Goal: Task Accomplishment & Management: Use online tool/utility

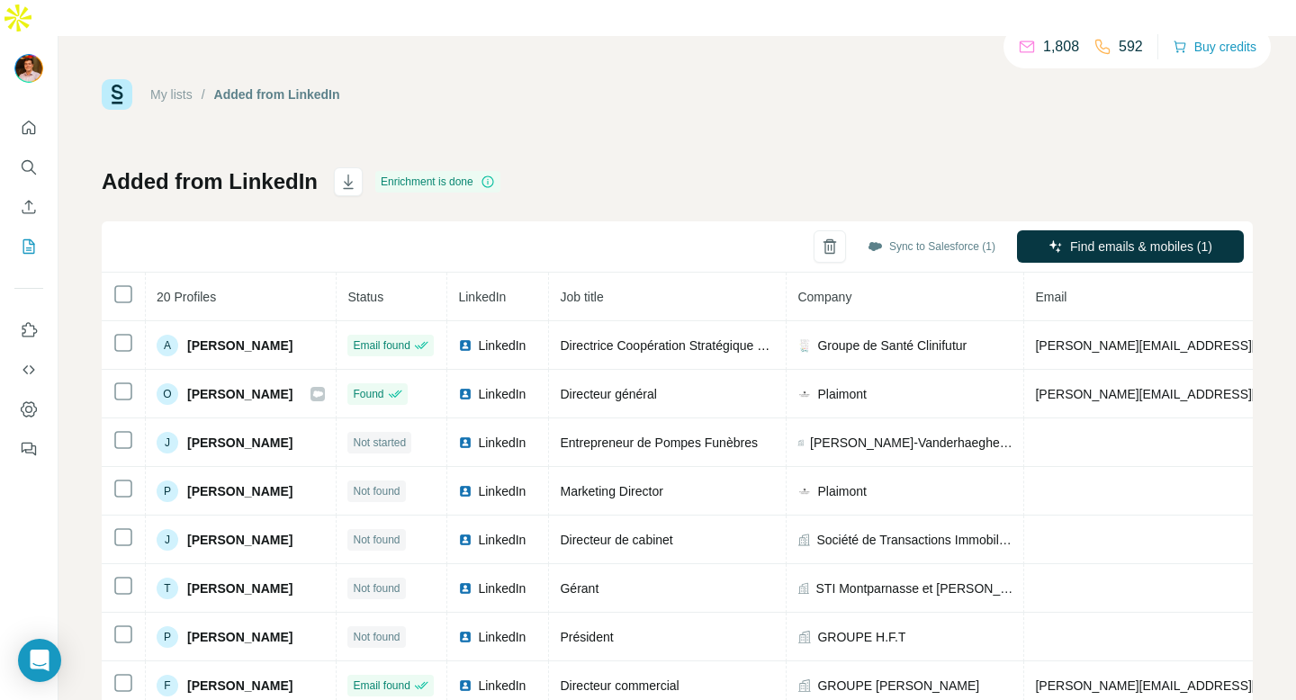
scroll to position [483, 0]
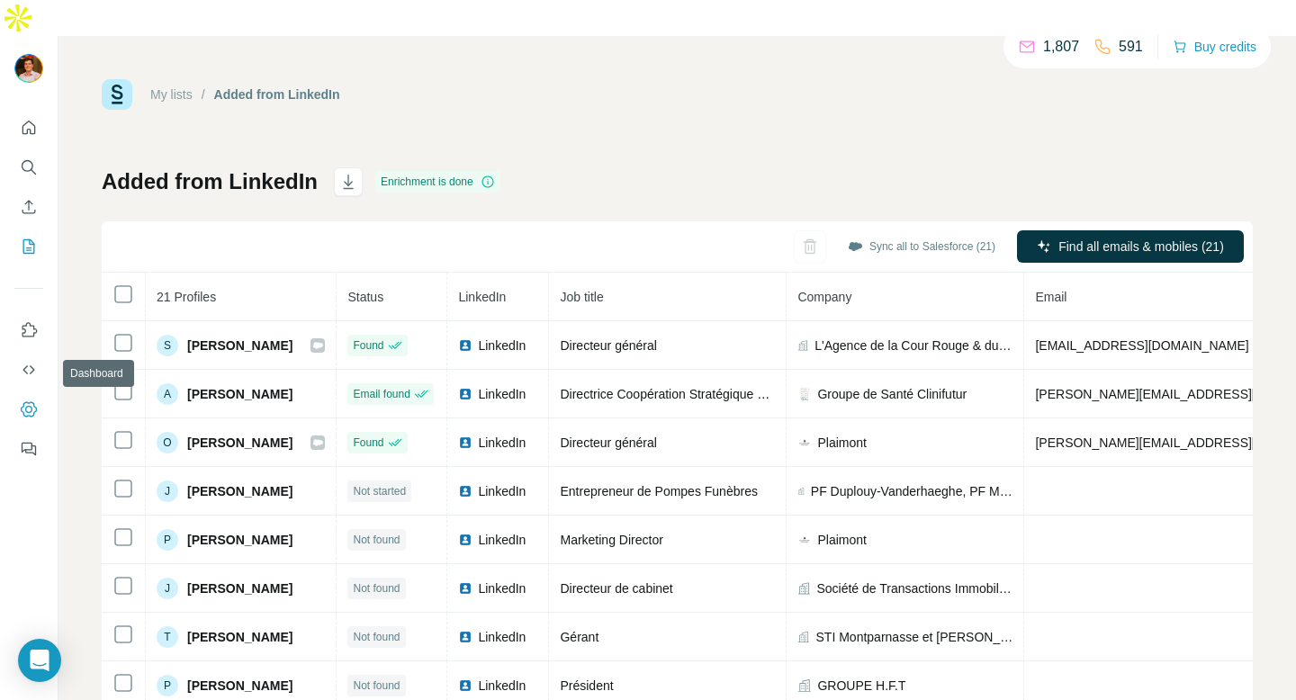
click at [33, 401] on icon "Dashboard" at bounding box center [29, 408] width 16 height 15
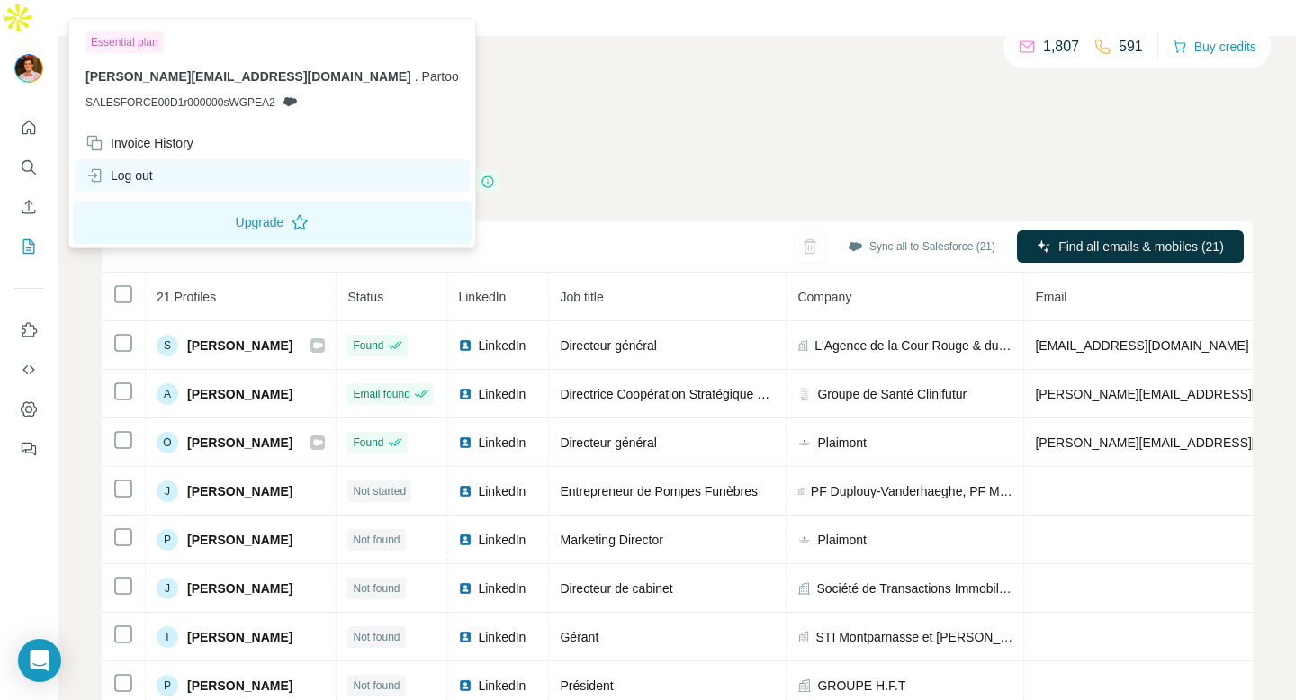
click at [156, 177] on div "Log out" at bounding box center [272, 175] width 395 height 32
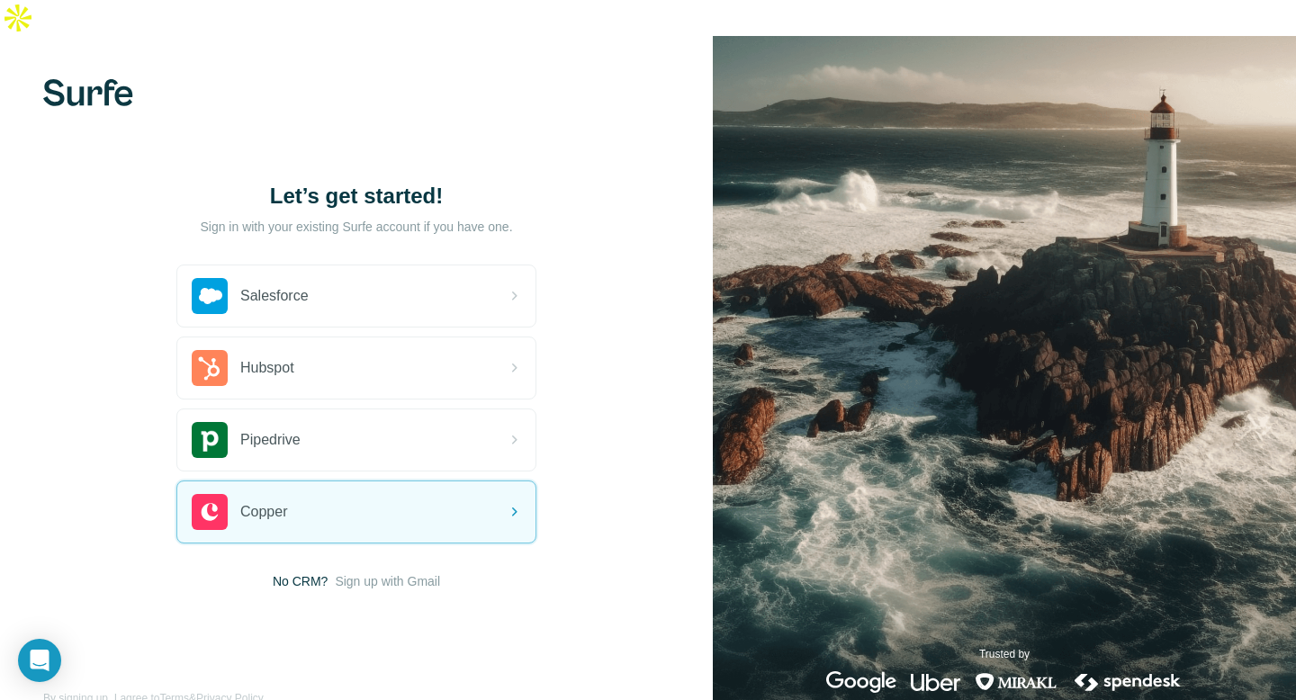
click at [390, 572] on span "Sign up with Gmail" at bounding box center [387, 581] width 105 height 18
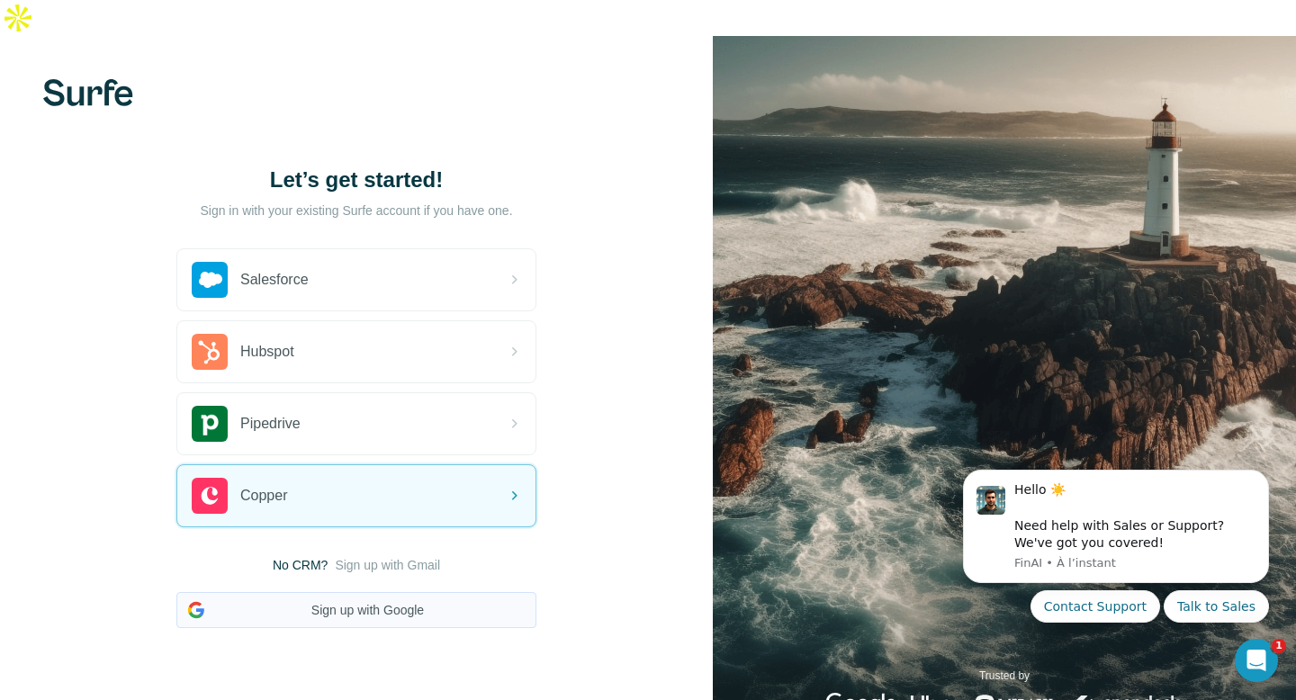
click at [357, 592] on button "Sign up with Google" at bounding box center [356, 610] width 360 height 36
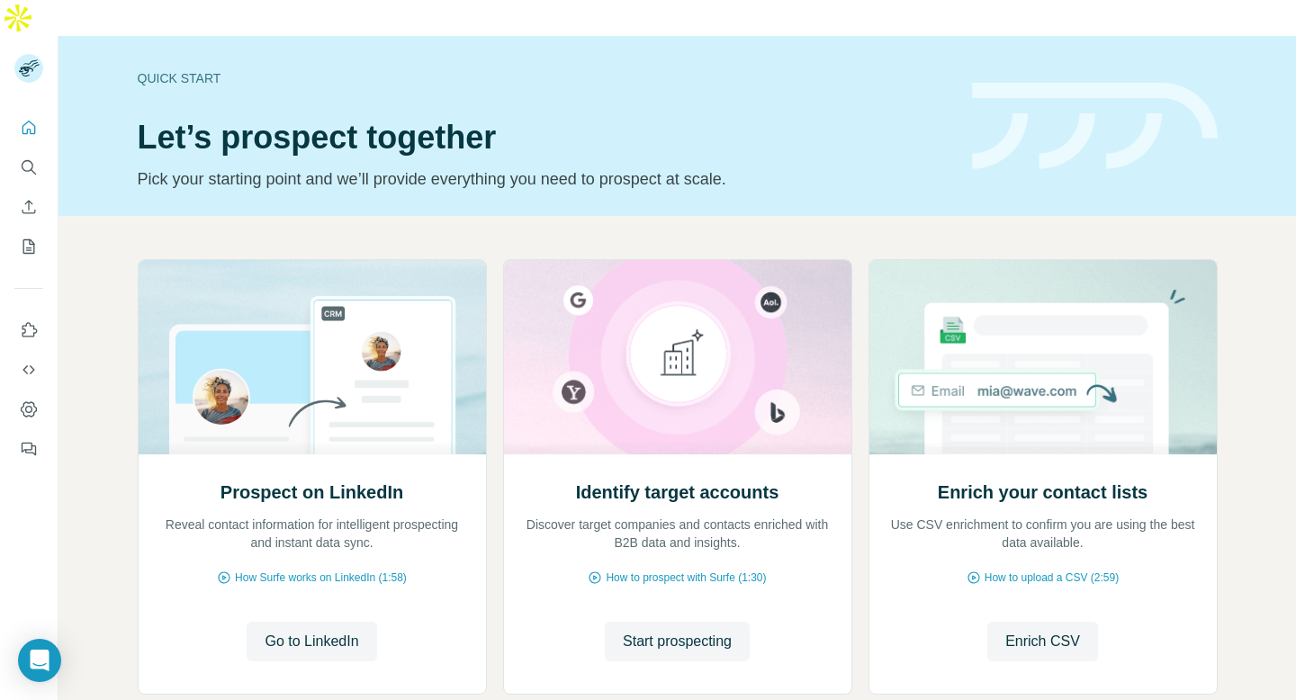
click at [107, 392] on div "Prospect on LinkedIn Reveal contact information for intelligent prospecting and…" at bounding box center [676, 513] width 1237 height 594
click at [25, 119] on icon "Quick start" at bounding box center [29, 128] width 18 height 18
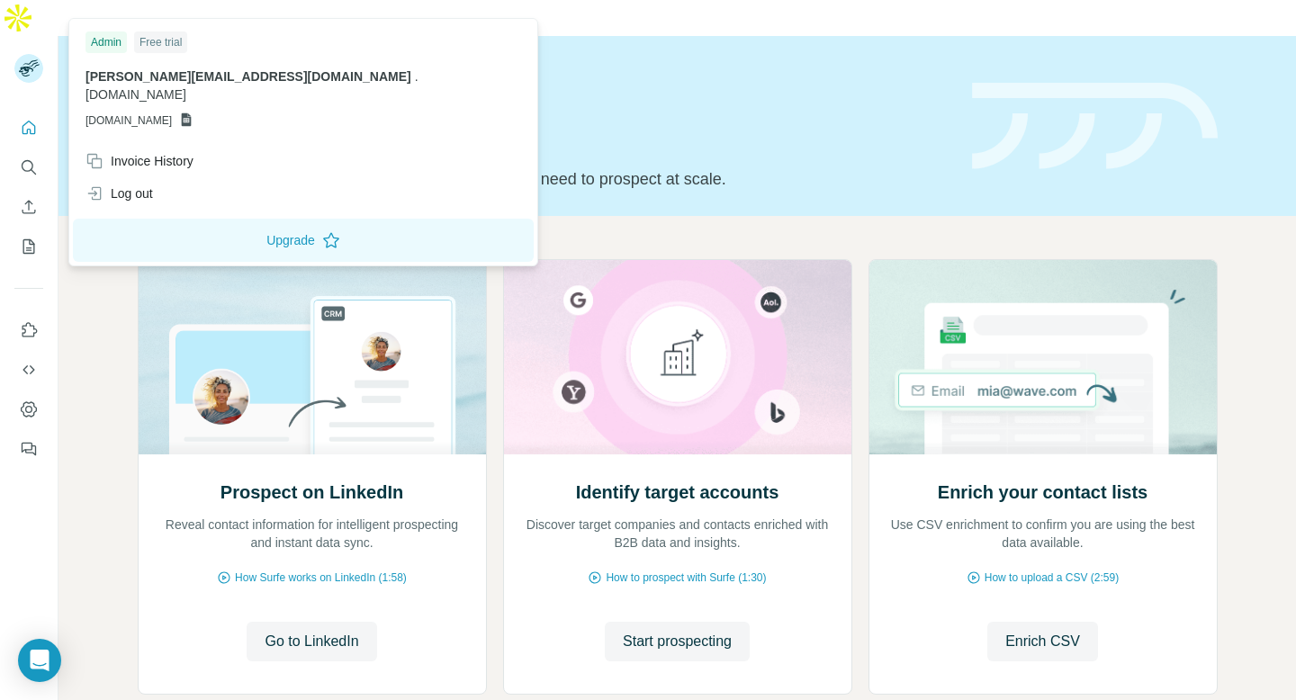
click at [30, 54] on rect at bounding box center [28, 68] width 29 height 29
click at [28, 119] on icon "Quick start" at bounding box center [29, 128] width 18 height 18
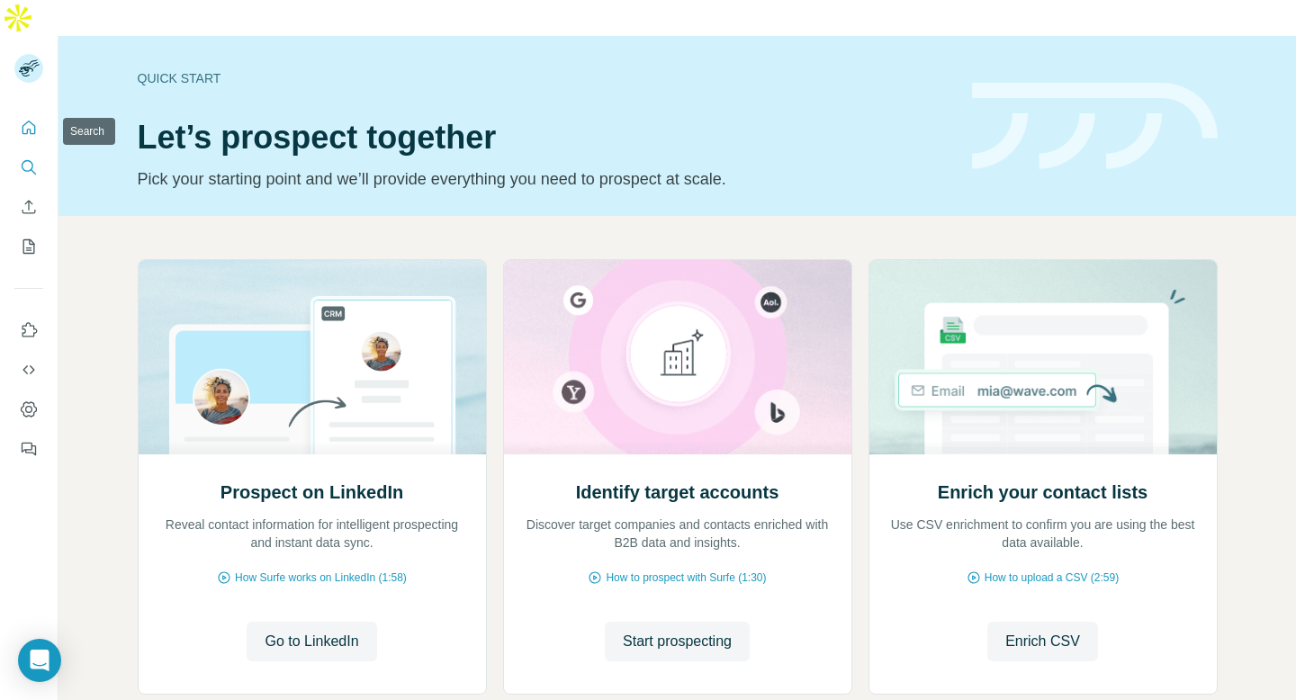
click at [31, 160] on icon "Search" at bounding box center [28, 166] width 12 height 12
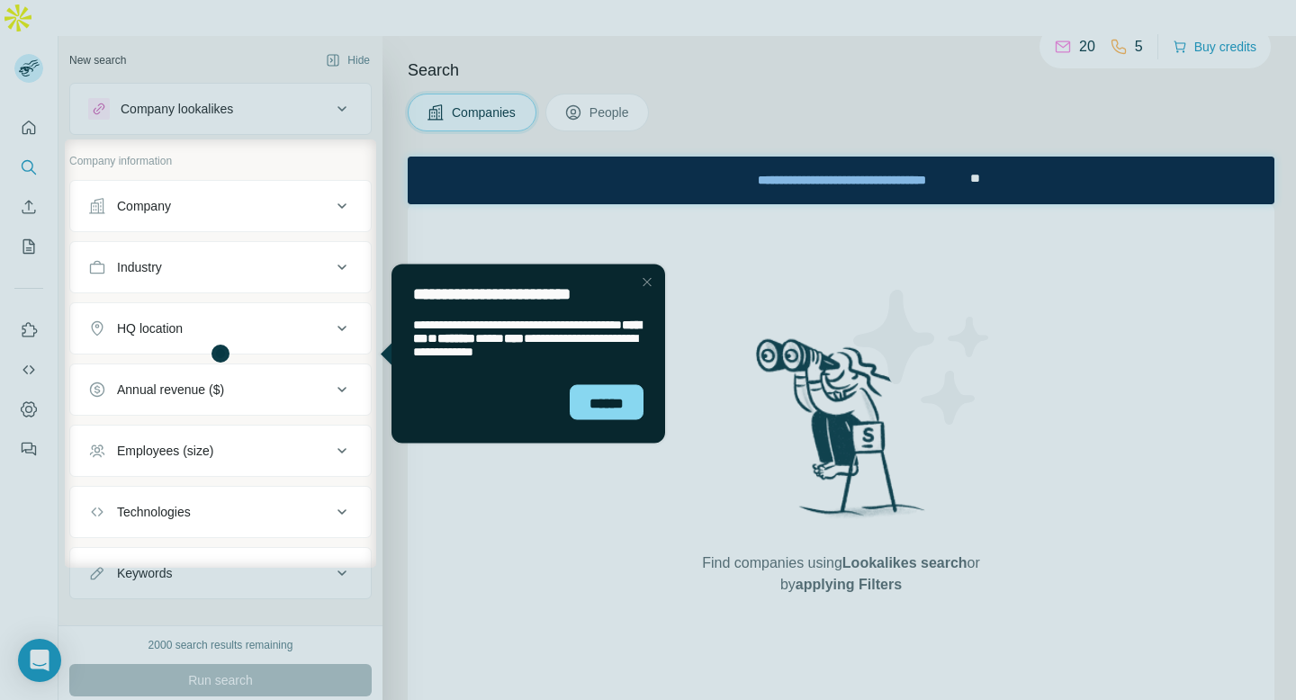
click at [647, 286] on div "Close Step" at bounding box center [647, 282] width 22 height 22
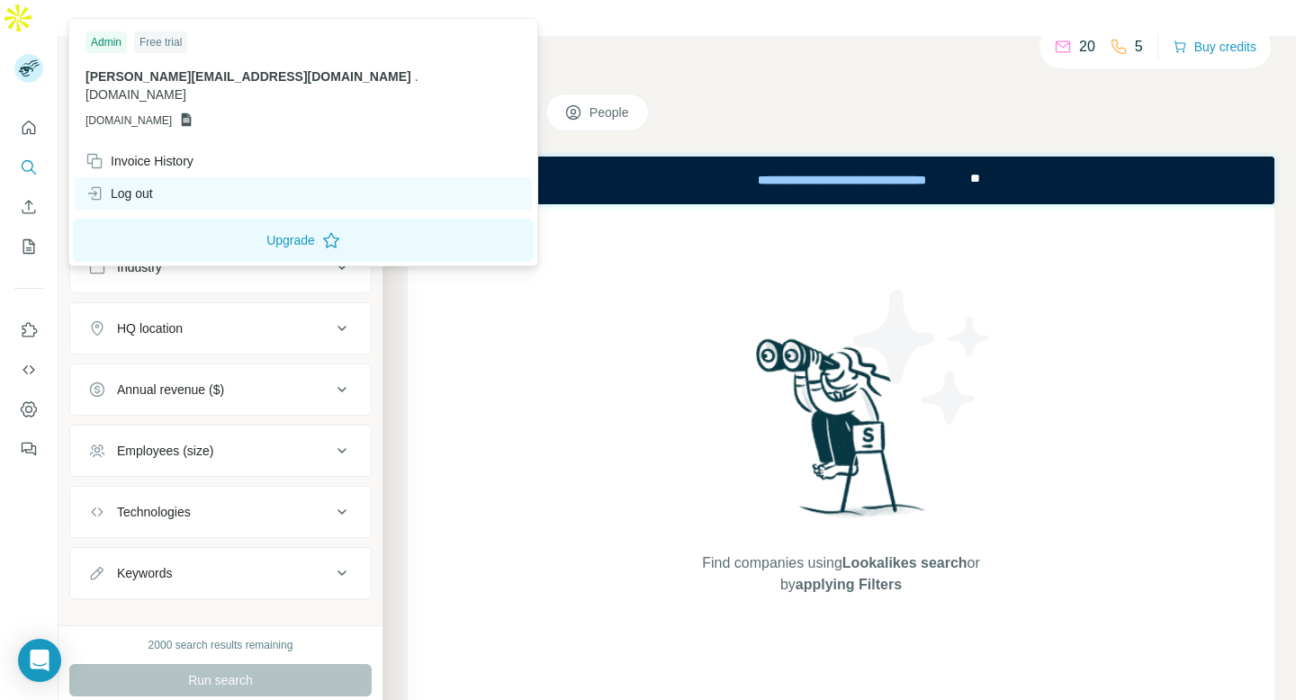
click at [139, 184] on div "Log out" at bounding box center [118, 193] width 67 height 18
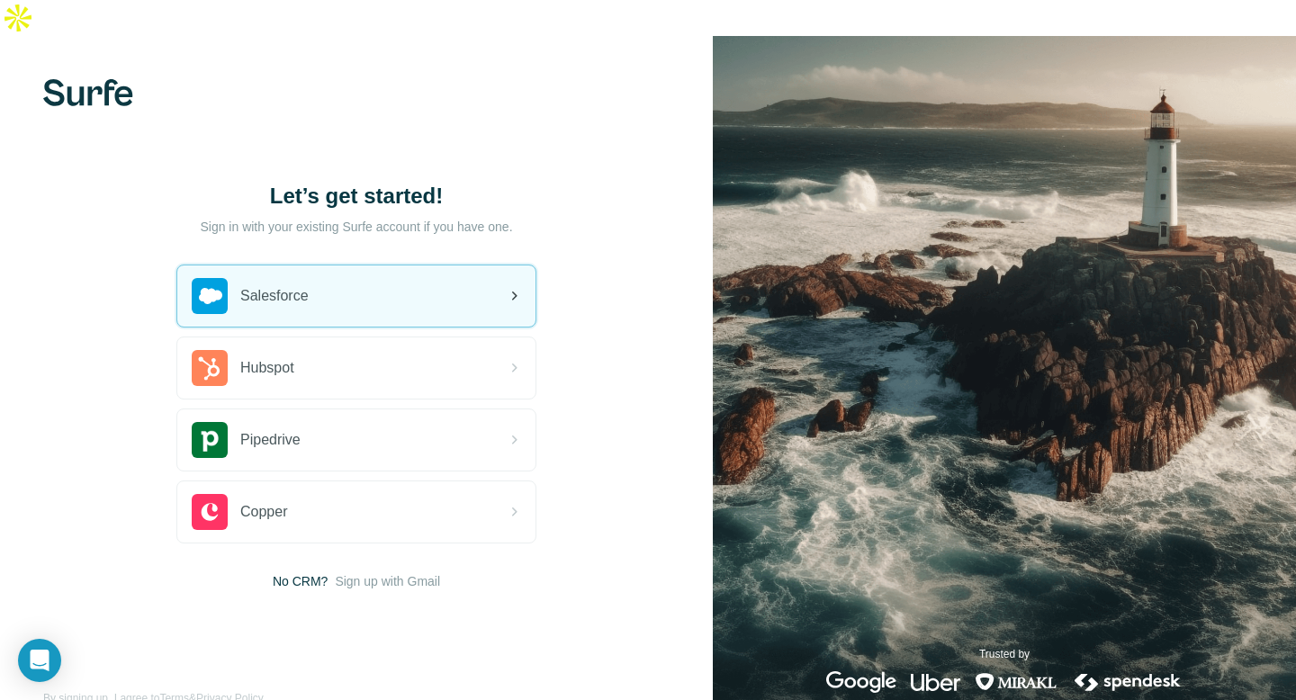
click at [328, 265] on div "Salesforce" at bounding box center [356, 295] width 358 height 61
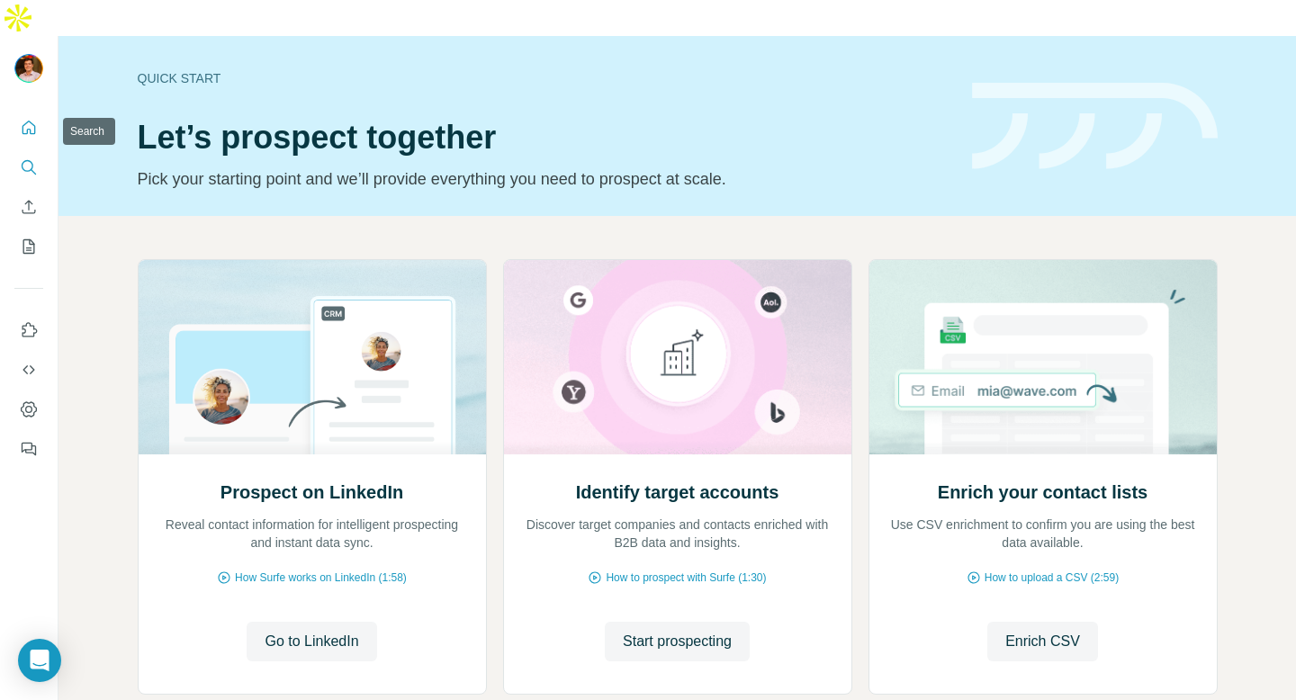
click at [32, 158] on icon "Search" at bounding box center [29, 167] width 18 height 18
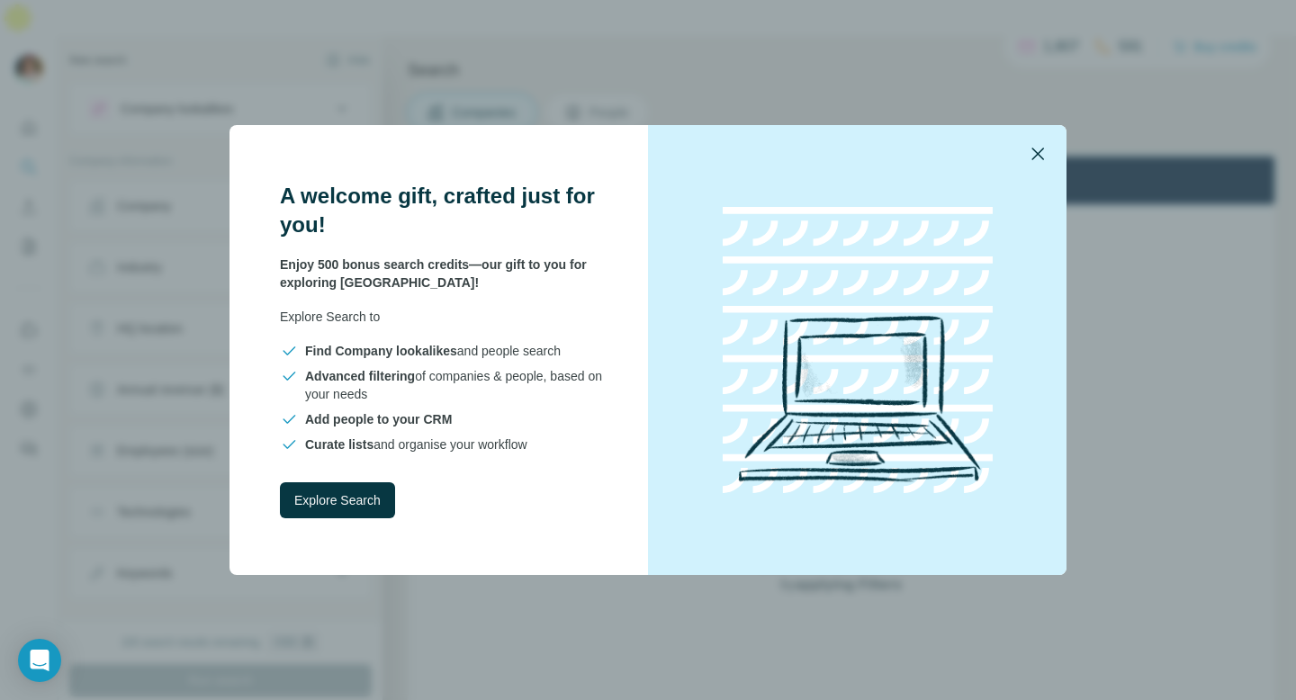
click at [1038, 151] on icon "button" at bounding box center [1037, 154] width 13 height 13
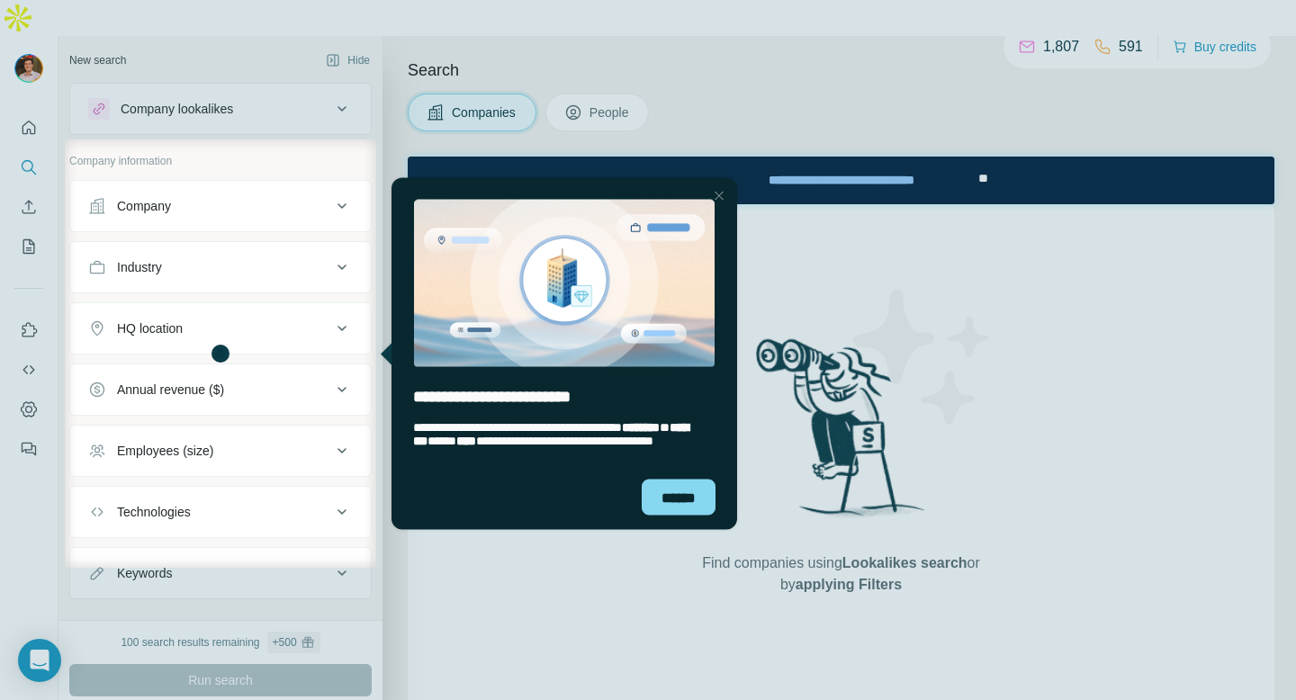
click at [717, 194] on div "Close Step" at bounding box center [719, 195] width 22 height 22
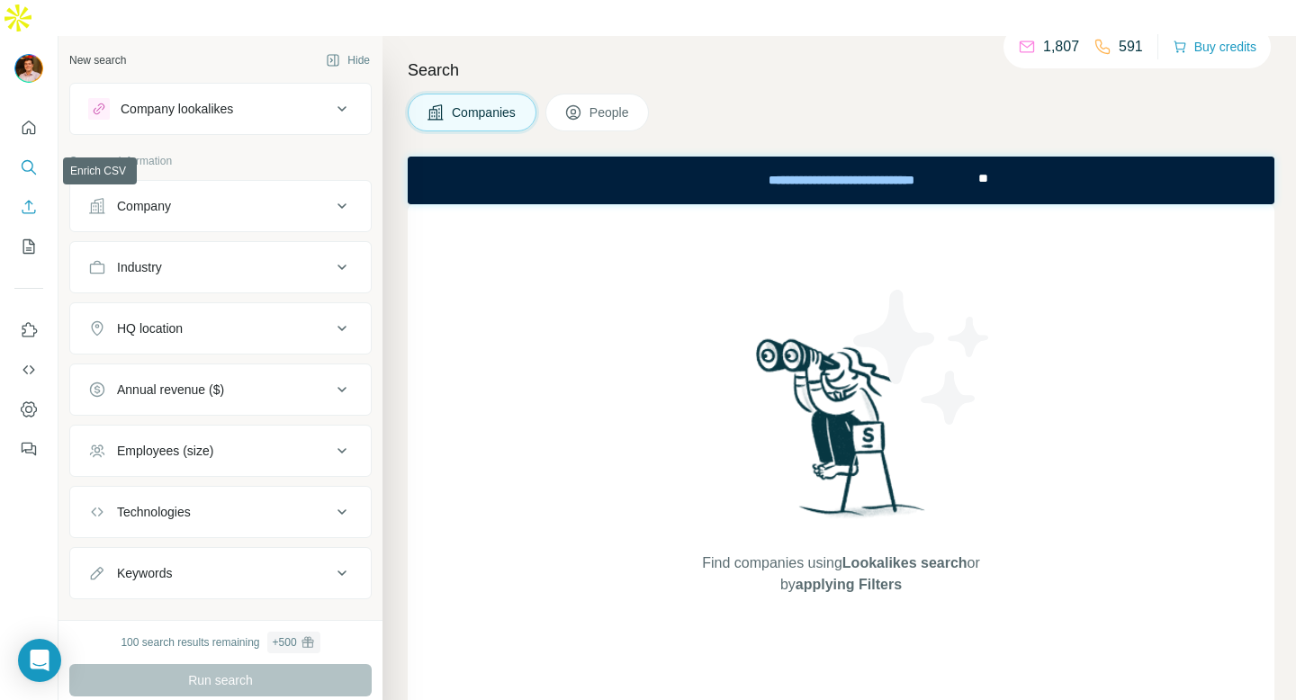
click at [31, 198] on icon "Enrich CSV" at bounding box center [29, 207] width 18 height 18
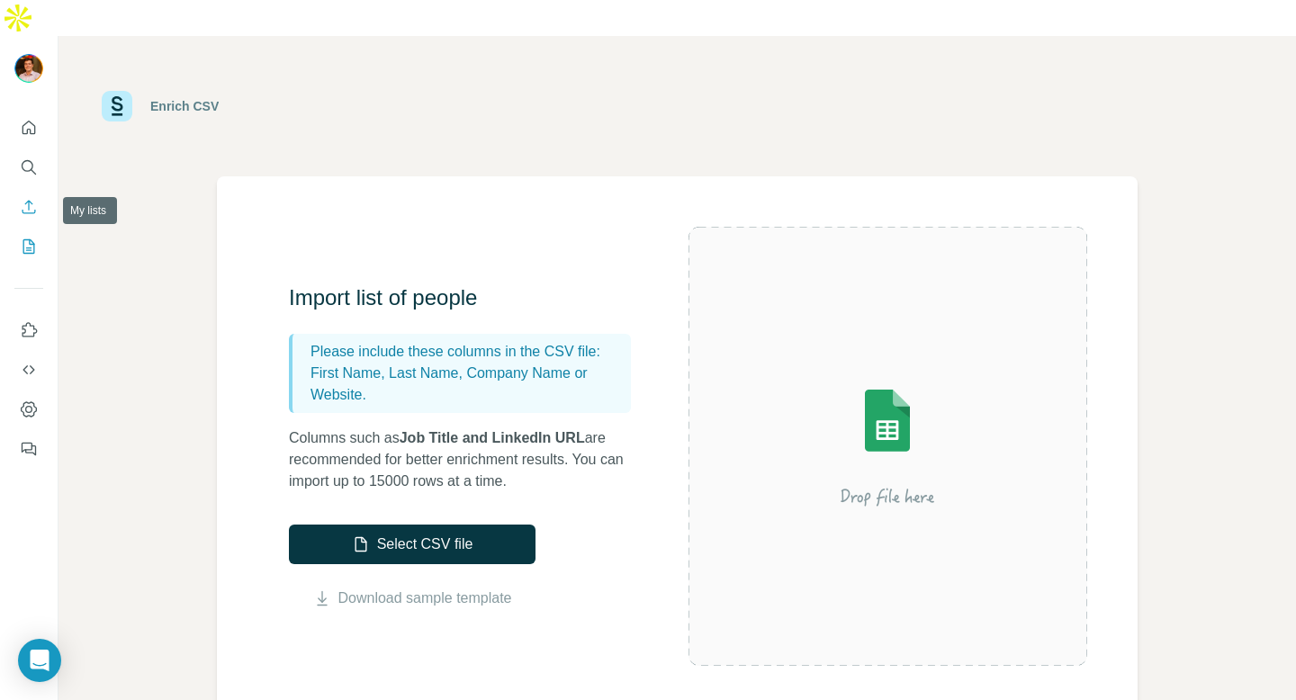
click at [22, 238] on icon "My lists" at bounding box center [29, 247] width 18 height 18
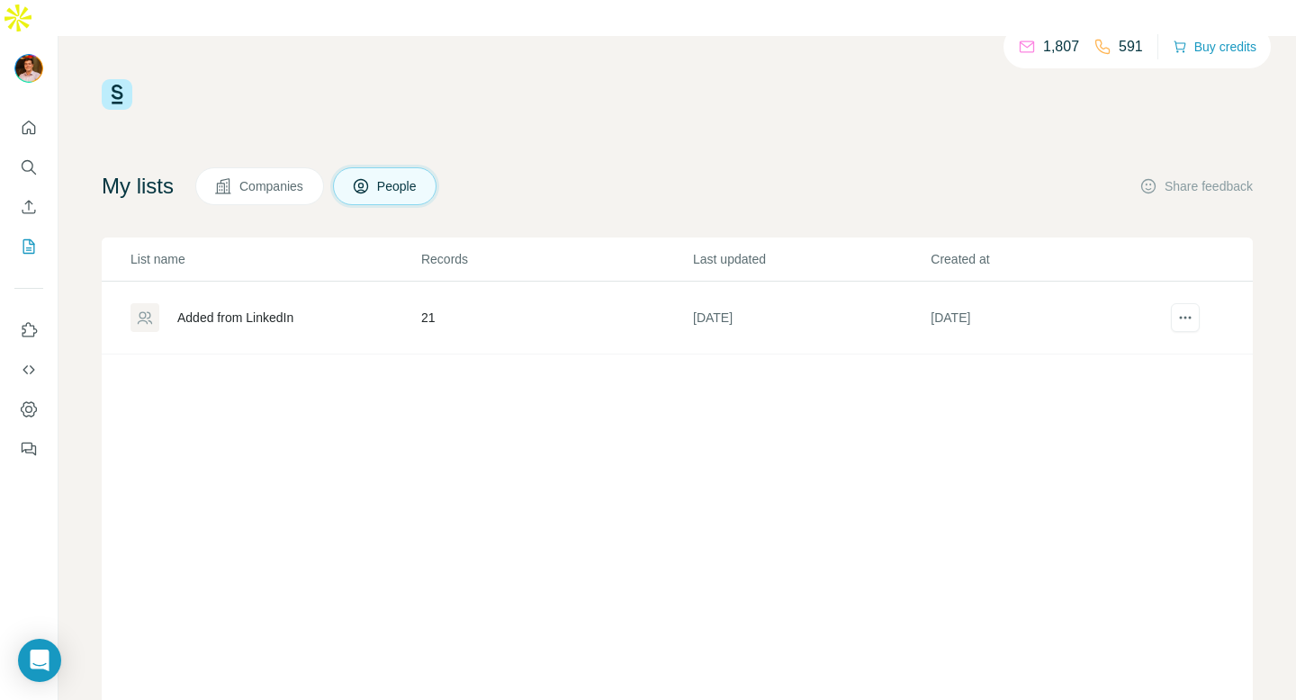
click at [313, 303] on div "Added from LinkedIn" at bounding box center [274, 317] width 289 height 29
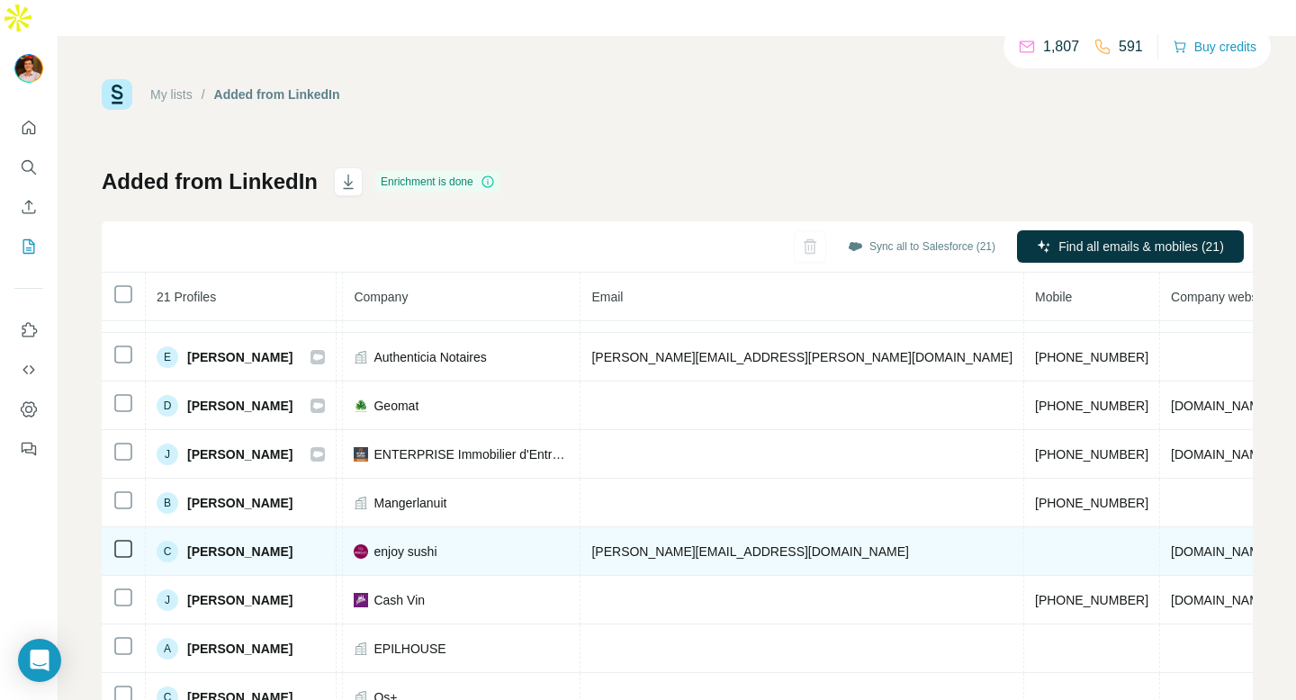
scroll to position [571, 539]
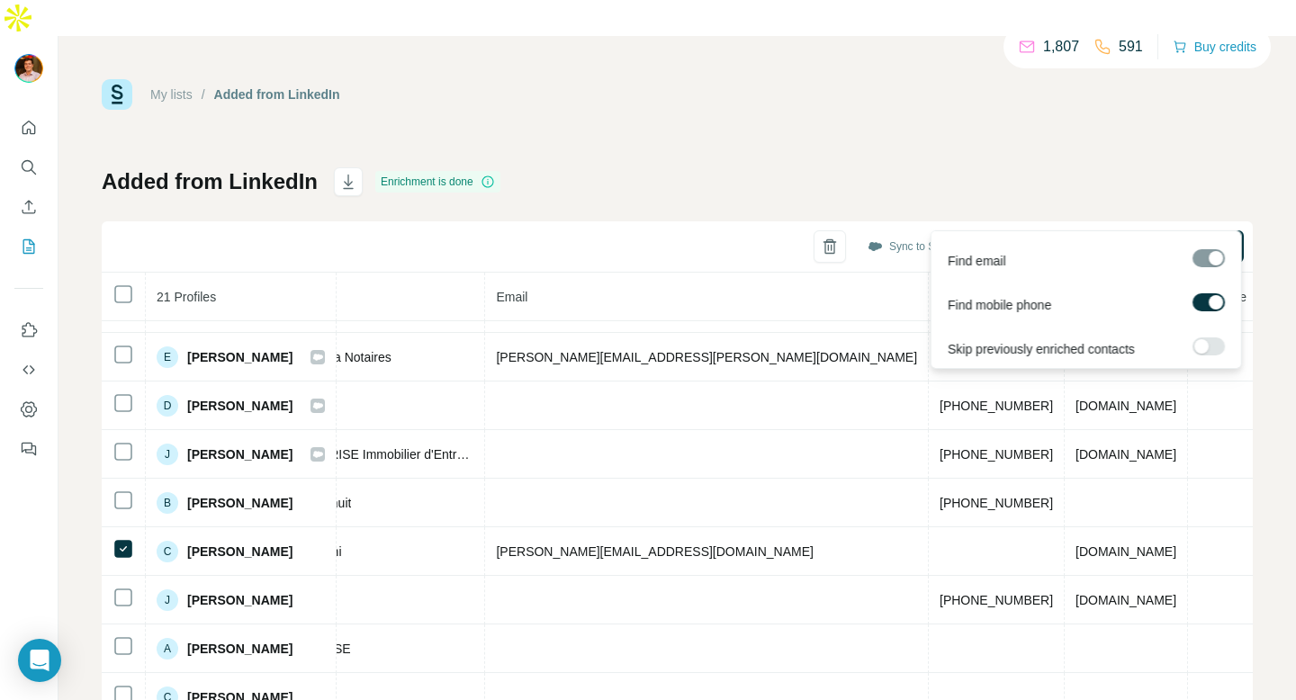
click at [1119, 238] on span "Find emails & mobiles (1)" at bounding box center [1141, 247] width 142 height 18
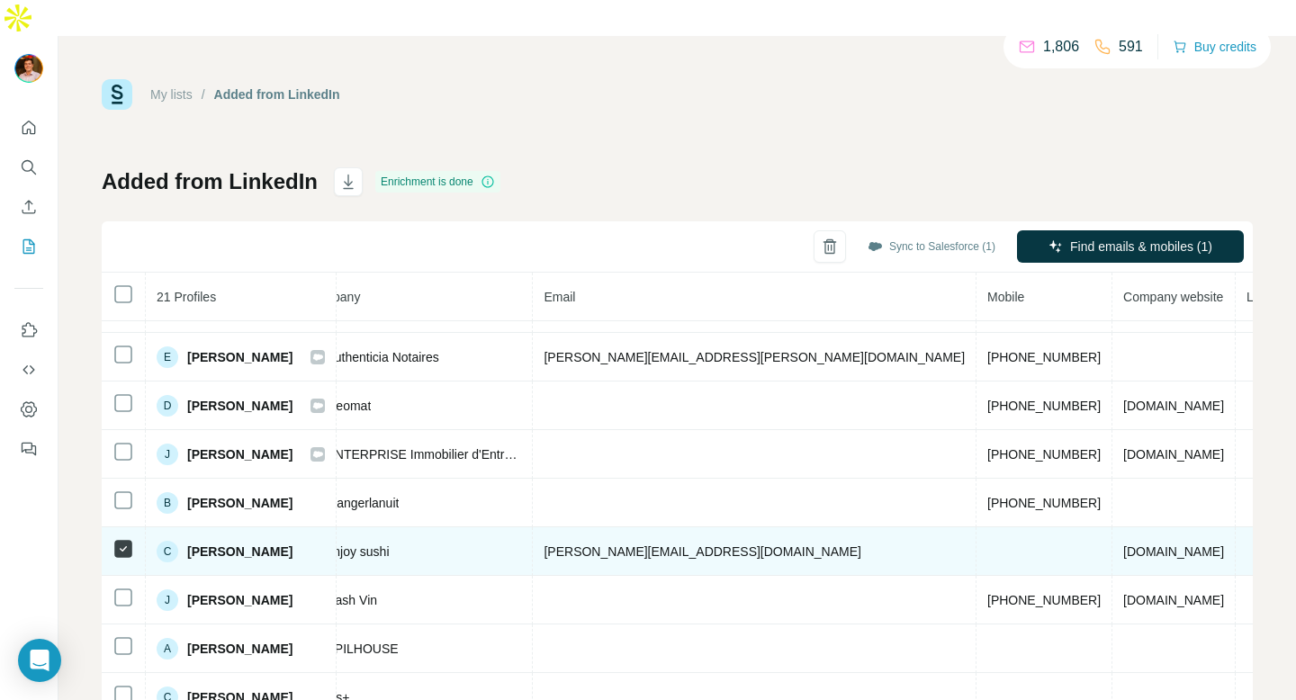
scroll to position [571, 476]
